Goal: Information Seeking & Learning: Learn about a topic

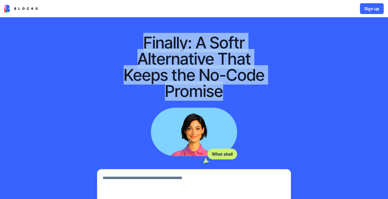
click at [236, 92] on h1 "Finally: A Softr Alternative That Keeps the No-Code Promise" at bounding box center [193, 67] width 155 height 65
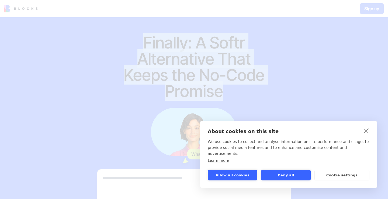
click at [242, 177] on button "Allow all cookies" at bounding box center [233, 175] width 50 height 11
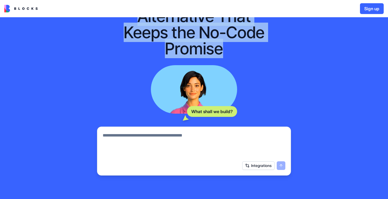
scroll to position [75, 0]
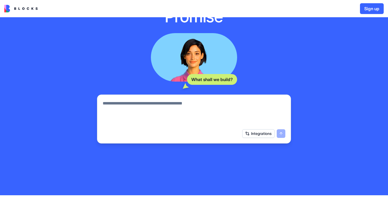
click at [165, 106] on textarea at bounding box center [194, 113] width 183 height 26
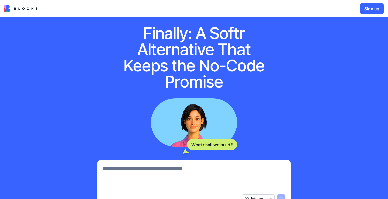
scroll to position [0, 0]
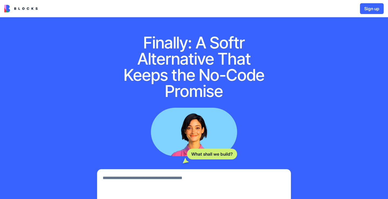
click at [25, 11] on img at bounding box center [20, 9] width 33 height 8
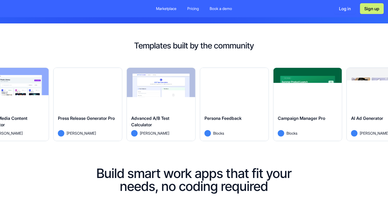
scroll to position [284, 0]
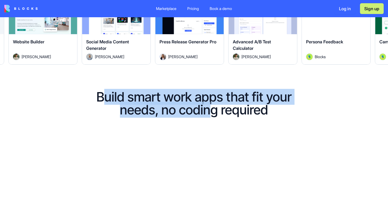
drag, startPoint x: 142, startPoint y: 101, endPoint x: 245, endPoint y: 128, distance: 105.7
click at [244, 128] on div "Build smart work apps that fit your needs, no coding required" at bounding box center [194, 168] width 242 height 155
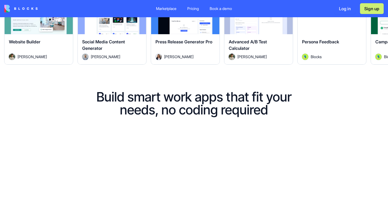
scroll to position [432, 0]
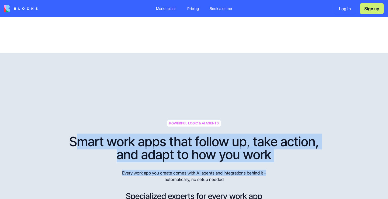
drag, startPoint x: 81, startPoint y: 163, endPoint x: 289, endPoint y: 194, distance: 210.4
click at [289, 183] on div "POWERFUL LOGIC & AI AGENTS Smart work apps that follow up, take action, and ada…" at bounding box center [194, 151] width 259 height 63
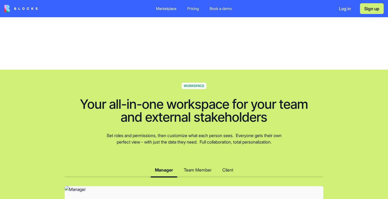
scroll to position [1336, 0]
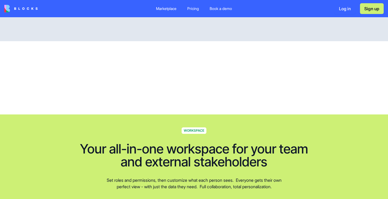
drag, startPoint x: 140, startPoint y: 75, endPoint x: 283, endPoint y: 92, distance: 143.4
click at [283, 92] on div "ROBUST WORKFLOWS Build your AI workforce Your AI agents work 24/7, triggering a…" at bounding box center [194, 4] width 242 height 185
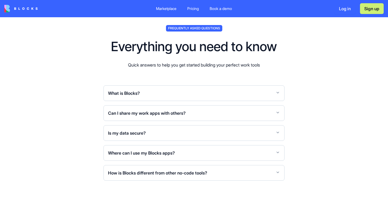
scroll to position [2207, 0]
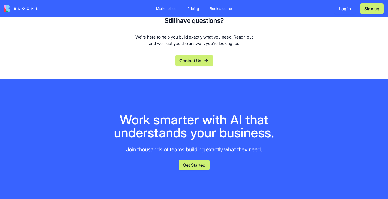
drag, startPoint x: 109, startPoint y: 91, endPoint x: 210, endPoint y: 129, distance: 108.3
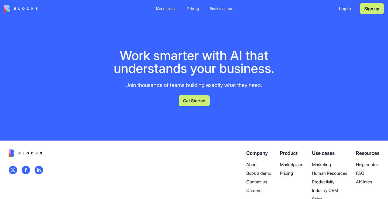
scroll to position [2261, 0]
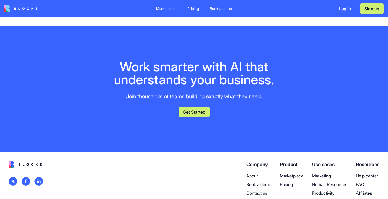
drag, startPoint x: 100, startPoint y: 95, endPoint x: 197, endPoint y: 143, distance: 108.1
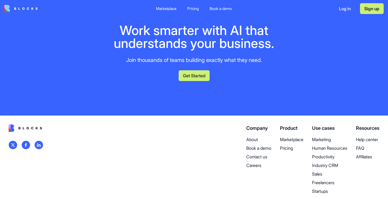
scroll to position [2381, 0]
